Goal: Information Seeking & Learning: Check status

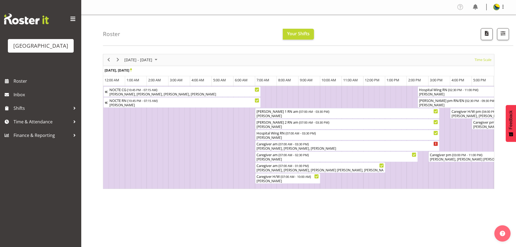
scroll to position [0, 1165]
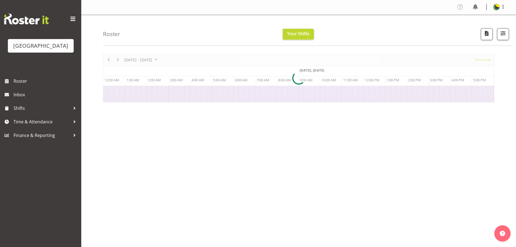
scroll to position [0, 195]
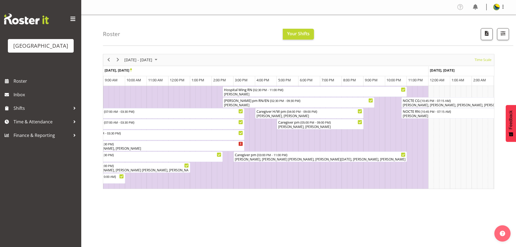
click at [160, 189] on div "NOCTE CG ( 10:45 PM - 07:15 AM ) Rina Armitage, Mary Ann Pomare, Shiena Murakam…" at bounding box center [298, 137] width 391 height 103
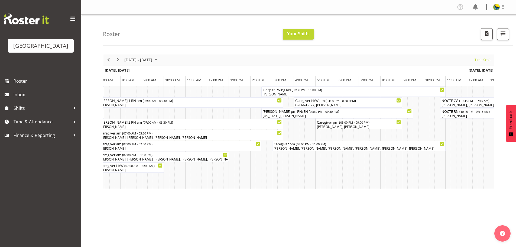
scroll to position [0, 1207]
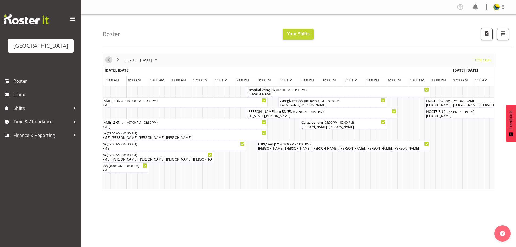
drag, startPoint x: 112, startPoint y: 59, endPoint x: 105, endPoint y: 62, distance: 7.9
click at [113, 59] on div "previous period" at bounding box center [108, 59] width 9 height 11
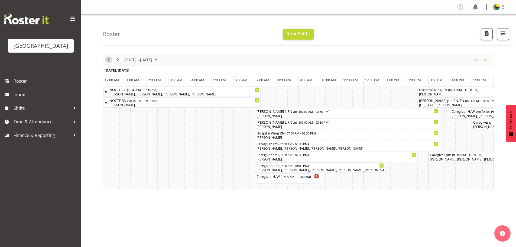
click at [110, 63] on span "Previous" at bounding box center [108, 59] width 7 height 7
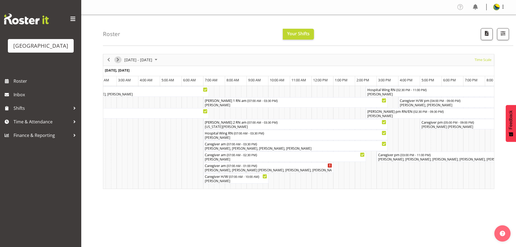
click at [119, 61] on span "Next" at bounding box center [118, 59] width 7 height 7
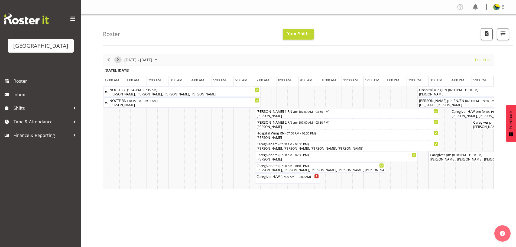
click at [115, 63] on span "Next" at bounding box center [118, 59] width 7 height 7
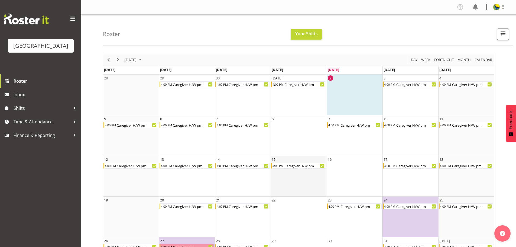
scroll to position [38, 0]
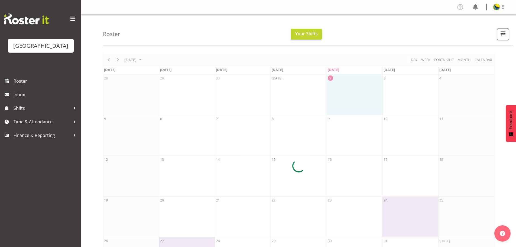
scroll to position [22, 0]
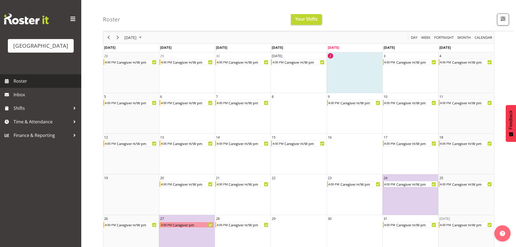
drag, startPoint x: 0, startPoint y: 0, endPoint x: 48, endPoint y: 95, distance: 106.9
click at [48, 85] on span "Roster" at bounding box center [46, 81] width 65 height 8
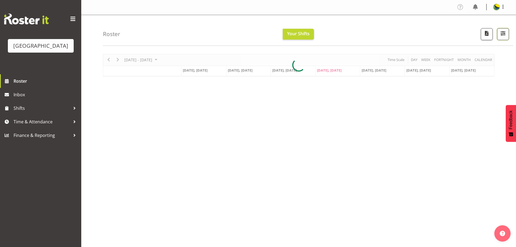
click at [502, 40] on button "button" at bounding box center [503, 34] width 12 height 12
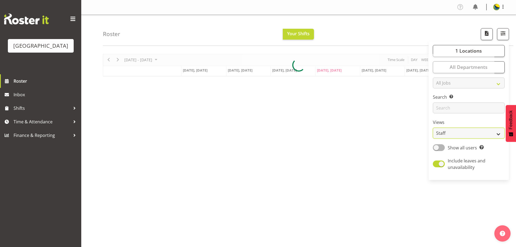
click at [473, 138] on select "Staff Role Shift - Horizontal Shift - Vertical Staff - Location" at bounding box center [469, 133] width 72 height 11
select select "shift"
click at [433, 138] on select "Staff Role Shift - Horizontal Shift - Vertical Staff - Location" at bounding box center [469, 133] width 72 height 11
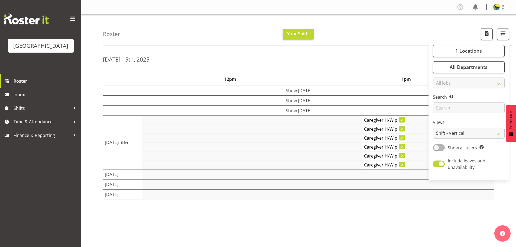
click at [393, 24] on div "Roster Your Shifts 1 Locations Clear Parkwood Kitchen Parkwood Nurses Select Al…" at bounding box center [308, 30] width 411 height 31
